Goal: Task Accomplishment & Management: Manage account settings

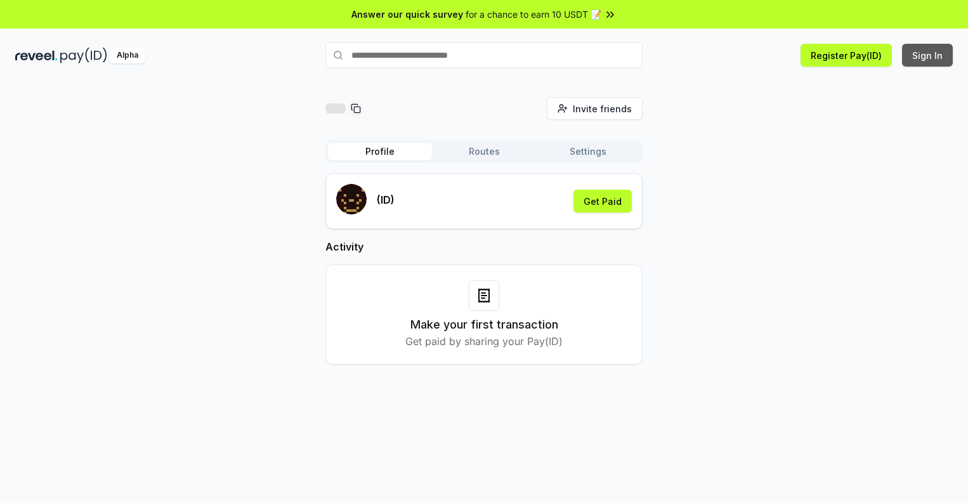
click at [928, 55] on button "Sign In" at bounding box center [927, 55] width 51 height 23
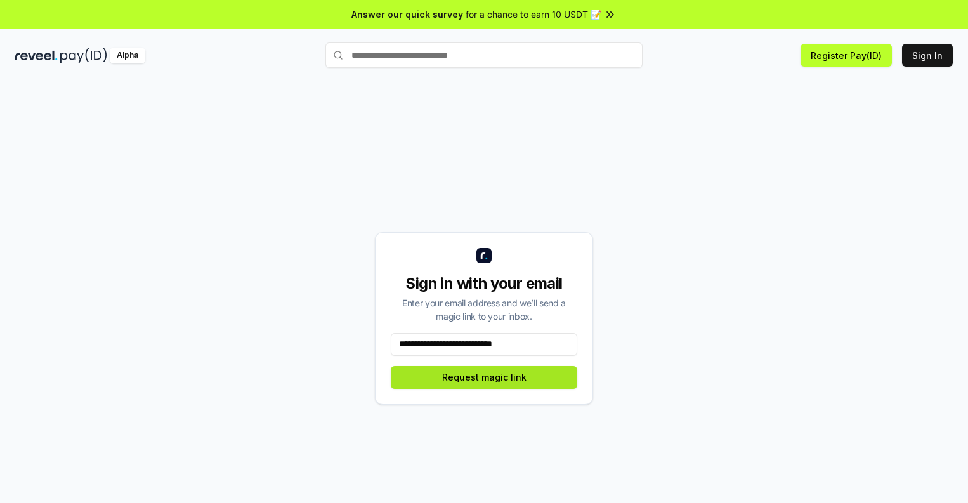
type input "**********"
click at [484, 377] on button "Request magic link" at bounding box center [484, 377] width 186 height 23
